Goal: Task Accomplishment & Management: Complete application form

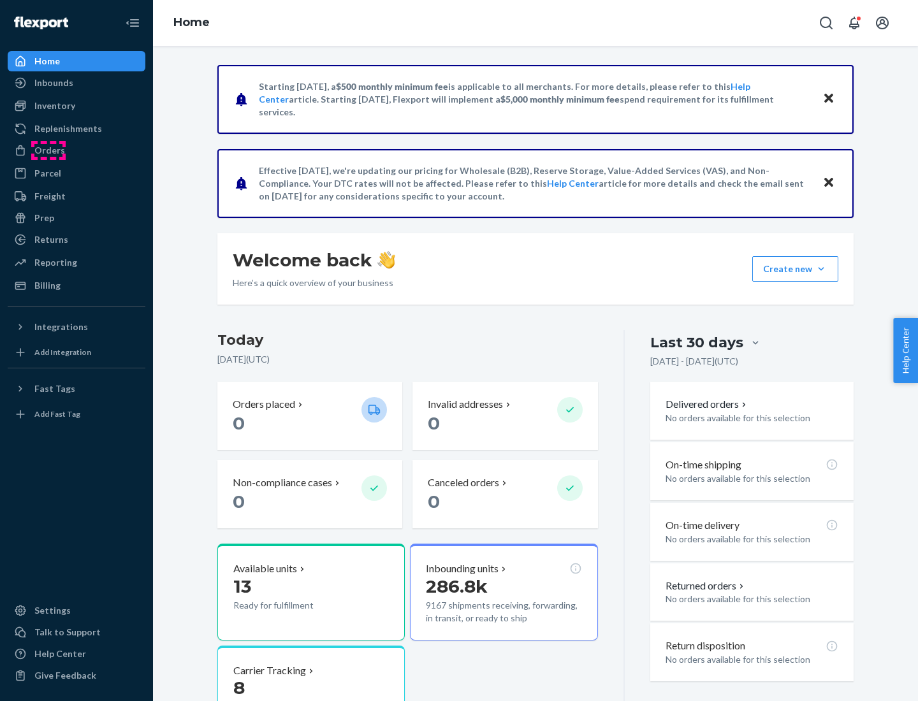
click at [48, 150] on div "Orders" at bounding box center [49, 150] width 31 height 13
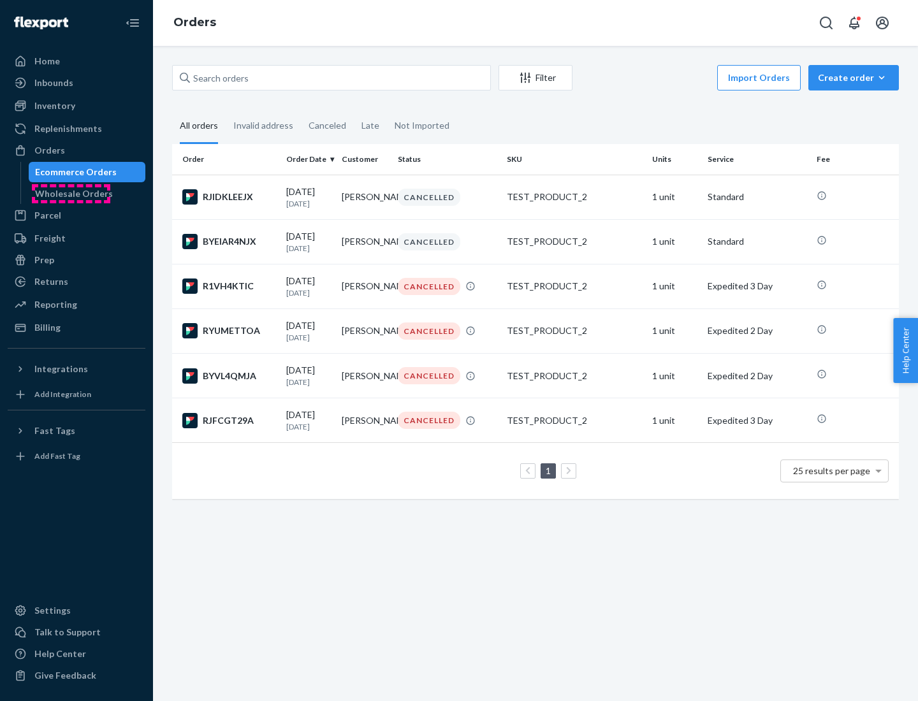
click at [71, 194] on div "Wholesale Orders" at bounding box center [74, 193] width 78 height 13
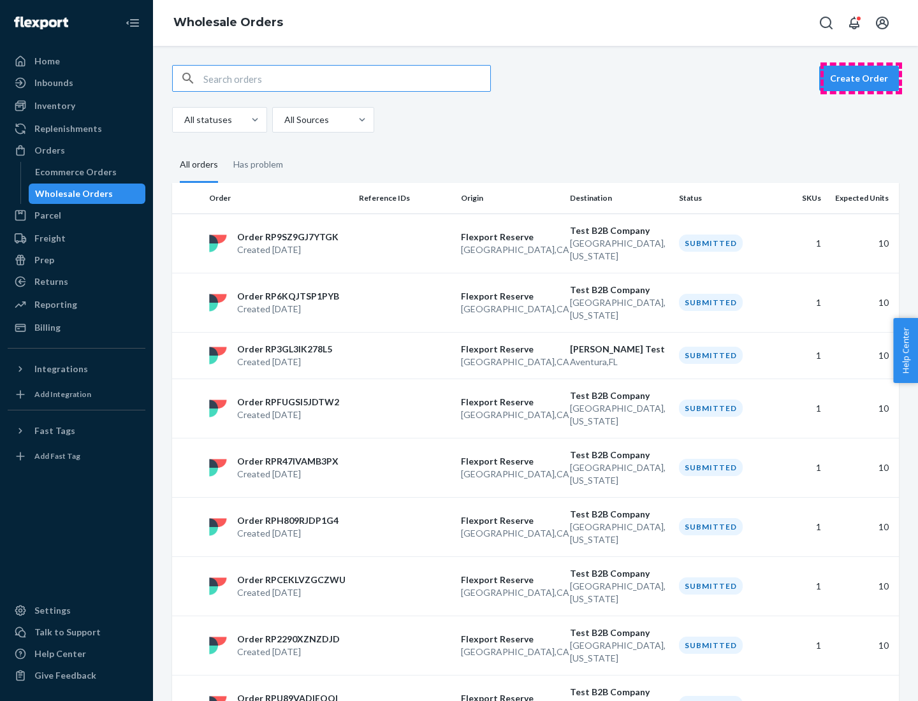
click at [861, 78] on button "Create Order" at bounding box center [859, 78] width 80 height 25
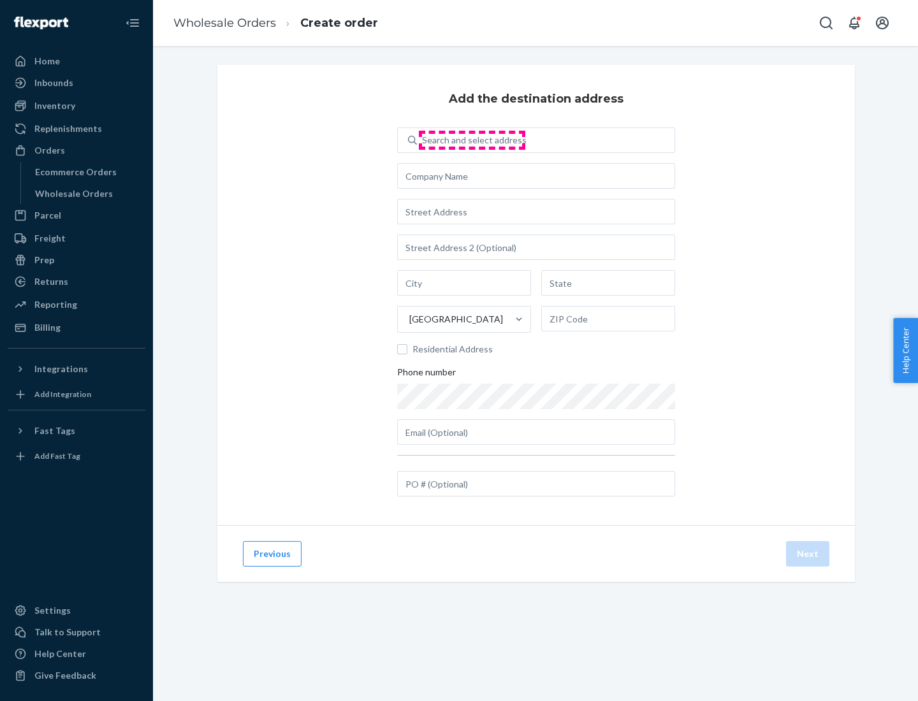
click at [472, 140] on div "Search and select address" at bounding box center [474, 140] width 105 height 13
click at [423, 140] on input "Search and select address" at bounding box center [422, 140] width 1 height 13
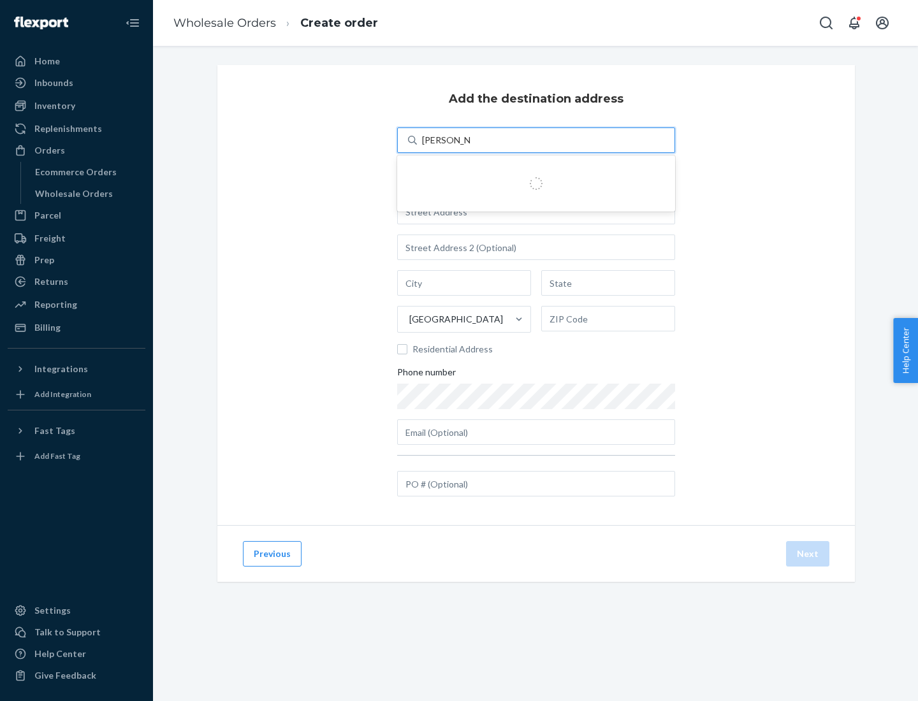
type input "[PERSON_NAME] Test"
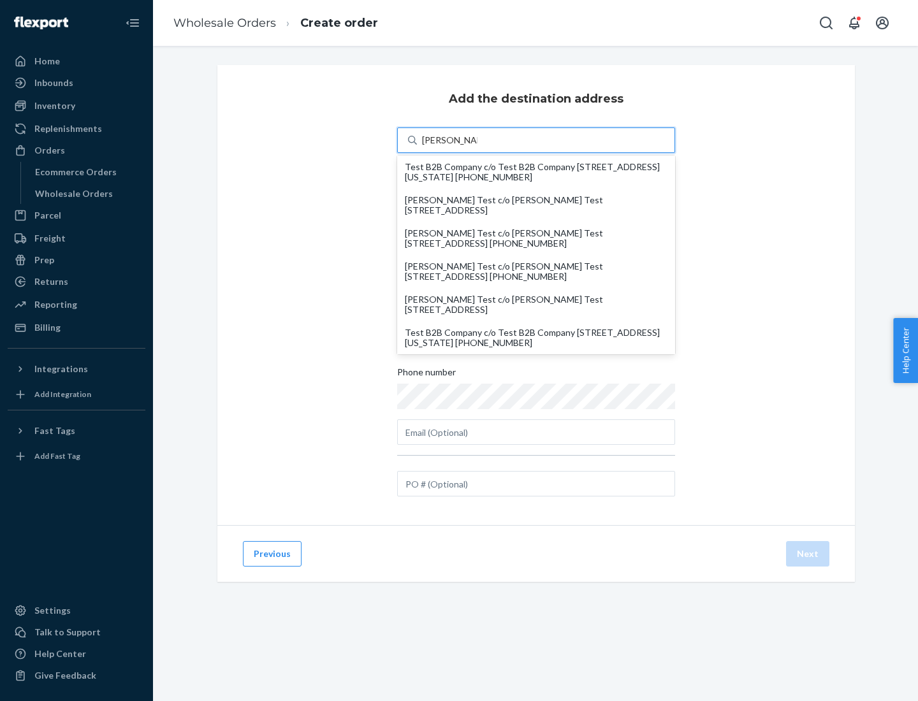
click at [536, 338] on div "Test B2B Company c/o Test B2B Company [STREET_ADDRESS][US_STATE] [PHONE_NUMBER]" at bounding box center [536, 338] width 263 height 20
click at [477, 147] on input "[PERSON_NAME] Test" at bounding box center [449, 140] width 55 height 13
type input "Test B2B Company"
type input "[GEOGRAPHIC_DATA]"
type input "[US_STATE]"
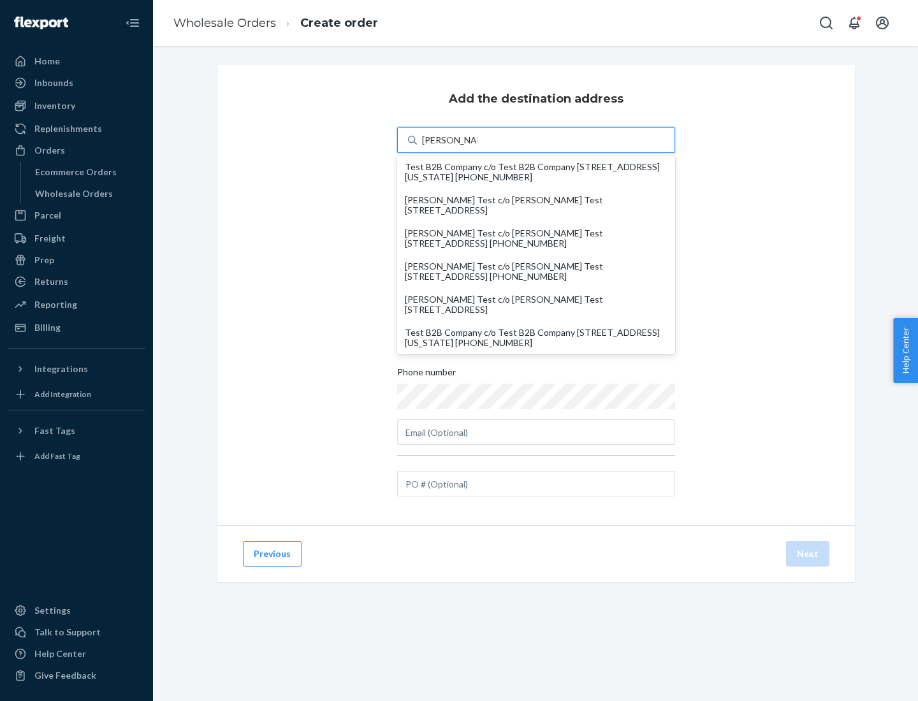
type input "29405"
type input "[STREET_ADDRESS]"
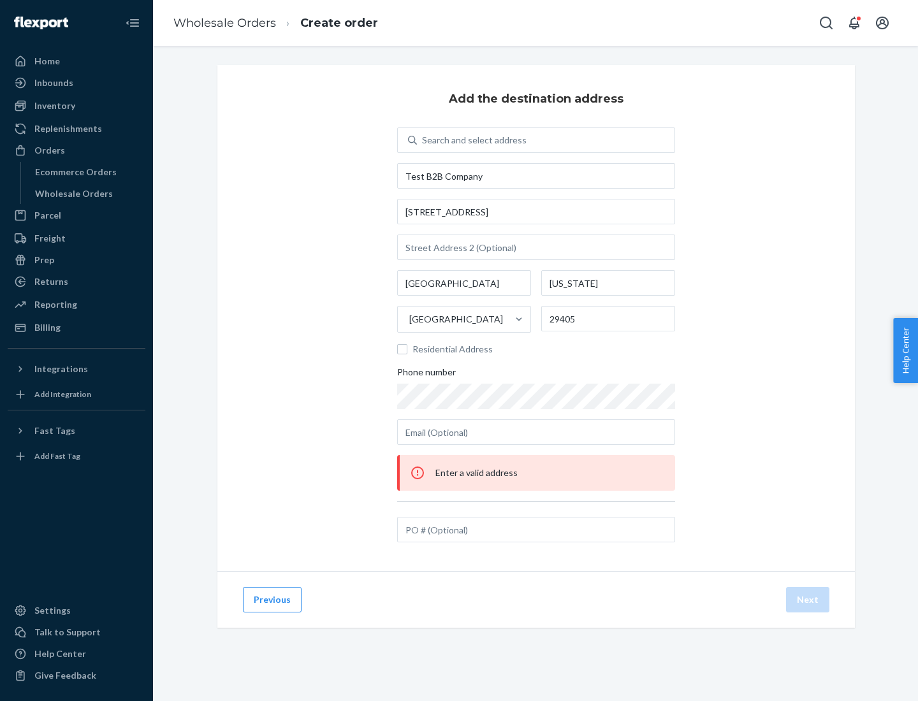
click at [545, 140] on div "Search and select address" at bounding box center [545, 140] width 257 height 23
click at [423, 140] on input "Search and select address" at bounding box center [422, 140] width 1 height 13
type input "test"
